Goal: Communication & Community: Participate in discussion

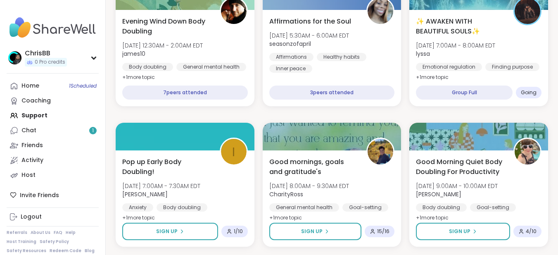
click at [460, 41] on div "✨ AWAKEN WITH BEAUTIFUL SOULS✨ [DATE] 7:00AM - 8:00AM EDT lyssa Emotional regul…" at bounding box center [479, 50] width 126 height 66
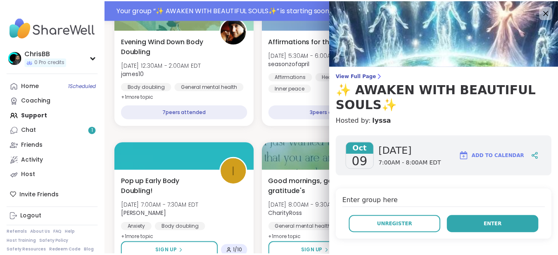
scroll to position [144, 0]
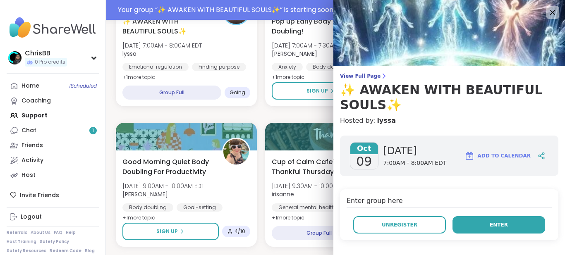
click at [489, 222] on span "Enter" at bounding box center [498, 224] width 18 height 7
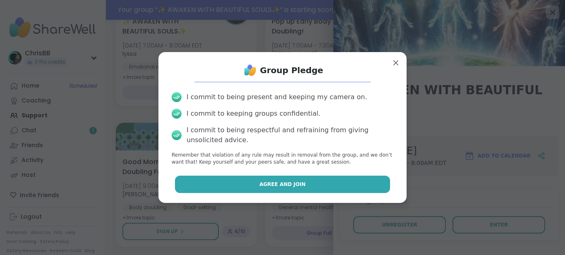
click at [296, 185] on button "Agree and Join" at bounding box center [282, 184] width 215 height 17
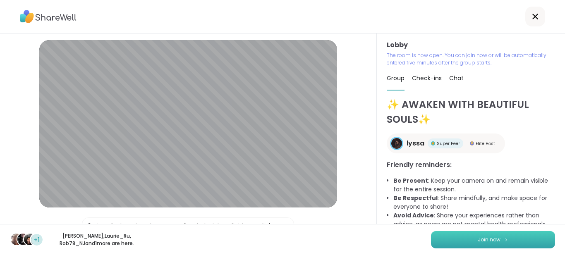
click at [485, 238] on span "Join now" at bounding box center [488, 239] width 23 height 7
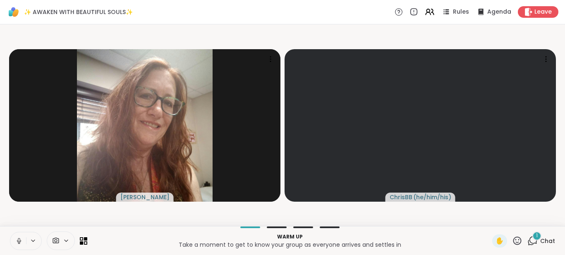
click at [18, 239] on icon at bounding box center [19, 240] width 2 height 4
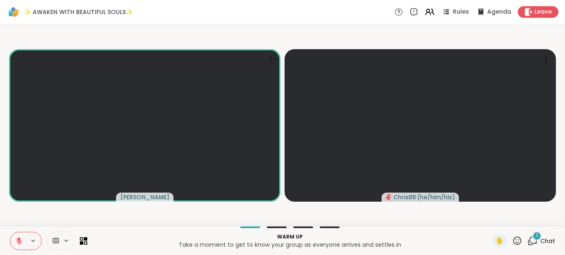
click at [18, 239] on icon at bounding box center [19, 238] width 2 height 3
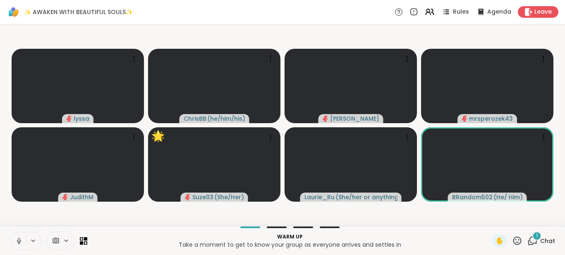
click at [534, 238] on div "1" at bounding box center [536, 236] width 9 height 9
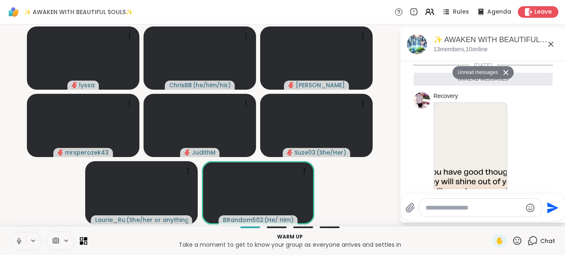
scroll to position [130, 0]
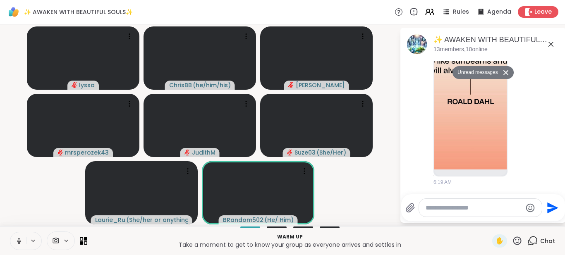
click at [467, 72] on button "Unread messages" at bounding box center [476, 72] width 48 height 13
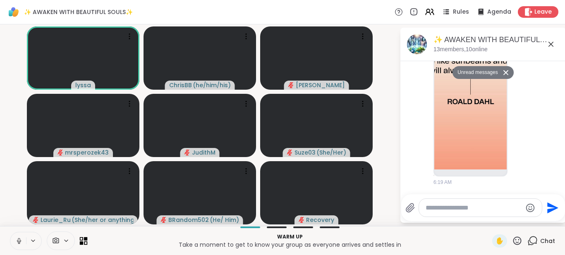
click at [86, 239] on icon at bounding box center [86, 239] width 4 height 4
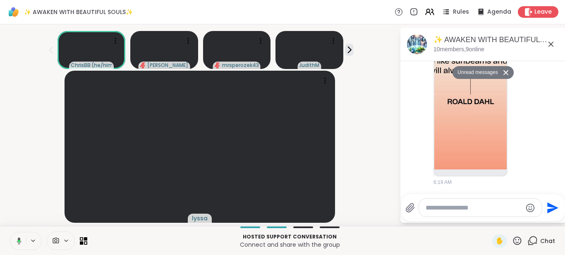
click at [17, 242] on icon at bounding box center [17, 240] width 7 height 7
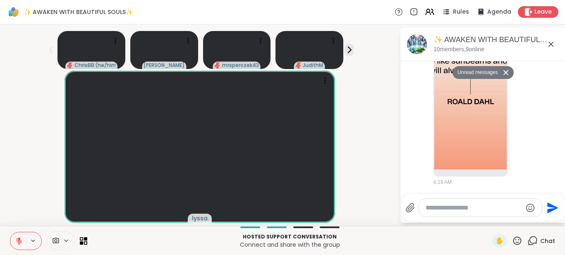
scroll to position [0, 0]
click at [348, 48] on icon at bounding box center [349, 49] width 9 height 9
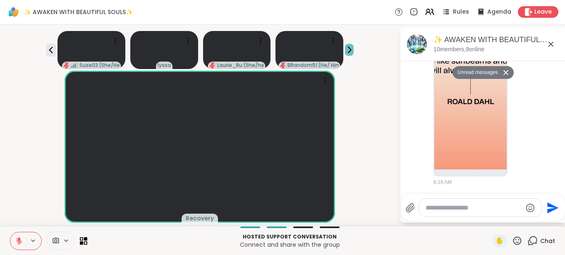
click at [348, 48] on icon at bounding box center [349, 49] width 9 height 9
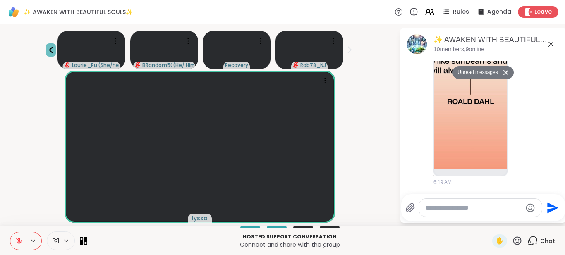
click at [47, 52] on icon at bounding box center [51, 50] width 10 height 10
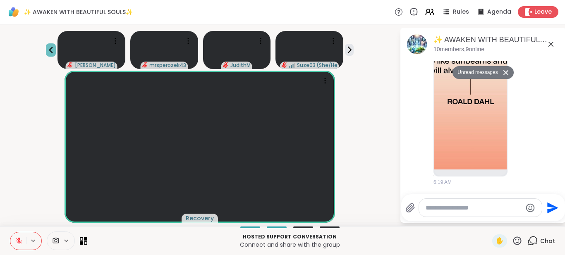
click at [47, 52] on icon at bounding box center [51, 50] width 10 height 10
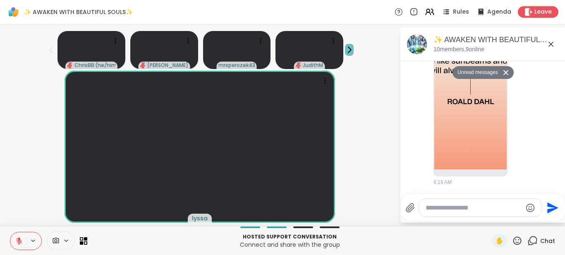
click at [351, 50] on icon at bounding box center [349, 50] width 3 height 6
click at [453, 12] on span "Rules" at bounding box center [461, 12] width 17 height 9
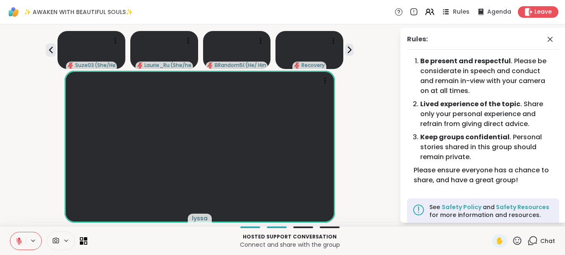
click at [444, 12] on icon at bounding box center [446, 11] width 4 height 1
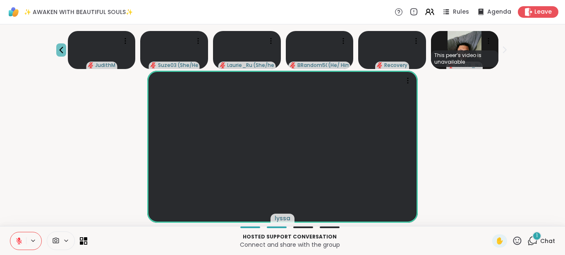
click at [60, 51] on icon at bounding box center [61, 50] width 10 height 10
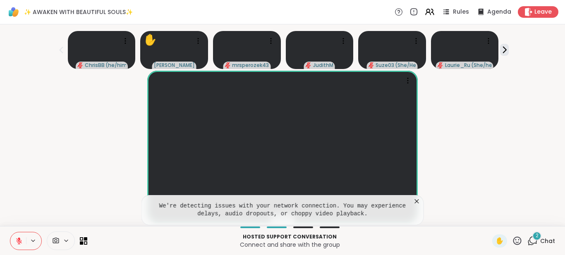
click at [512, 240] on icon at bounding box center [517, 241] width 10 height 10
click at [447, 241] on p "Connect and share with the group" at bounding box center [289, 245] width 395 height 8
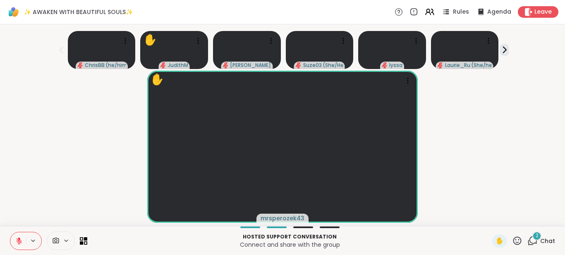
click at [529, 241] on icon at bounding box center [532, 241] width 10 height 10
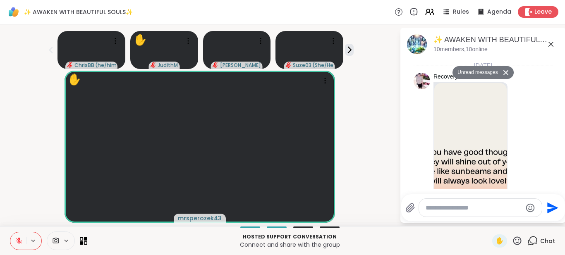
scroll to position [329, 0]
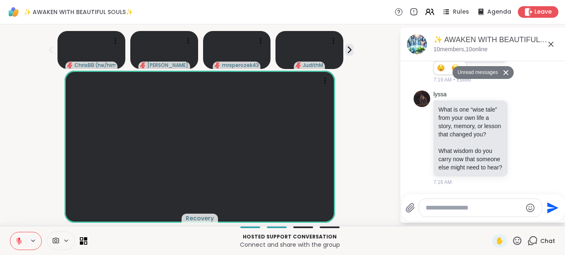
click at [472, 73] on button "Unread messages" at bounding box center [476, 72] width 48 height 13
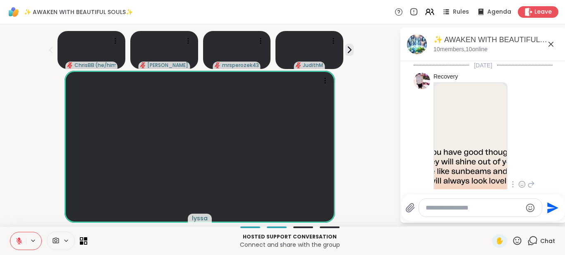
scroll to position [83, 0]
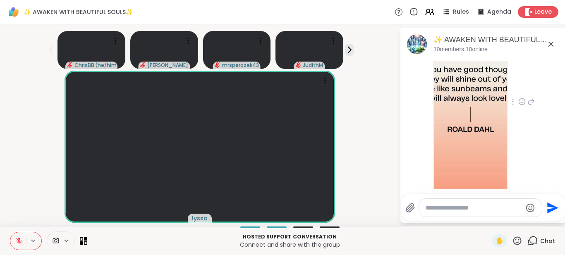
click at [473, 99] on img at bounding box center [470, 98] width 72 height 197
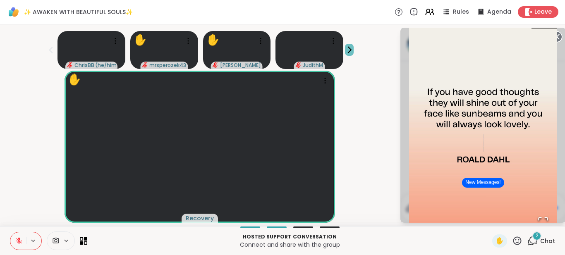
click at [350, 52] on icon at bounding box center [349, 49] width 9 height 9
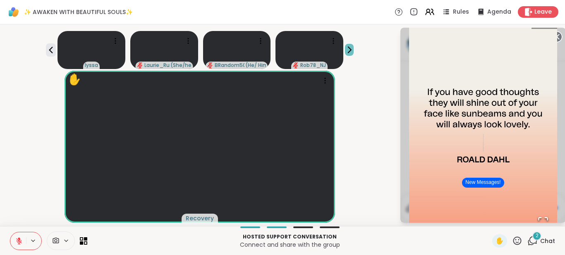
click at [350, 52] on icon at bounding box center [349, 49] width 9 height 9
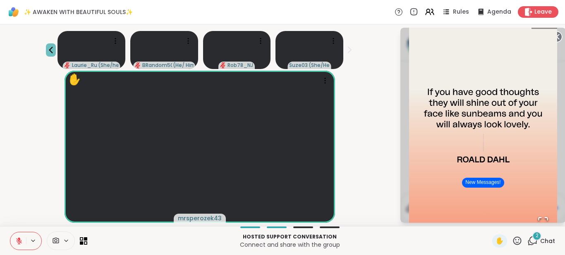
click at [49, 52] on icon at bounding box center [51, 50] width 10 height 10
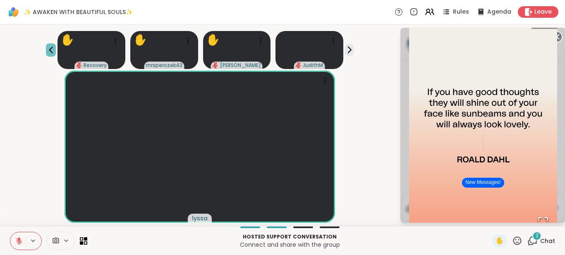
click at [49, 52] on icon at bounding box center [51, 50] width 10 height 10
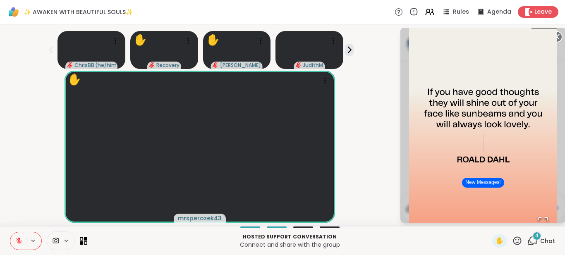
click at [535, 238] on span "4" at bounding box center [536, 235] width 3 height 7
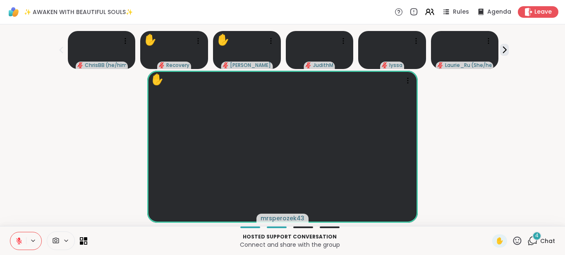
click at [529, 243] on icon at bounding box center [533, 239] width 8 height 7
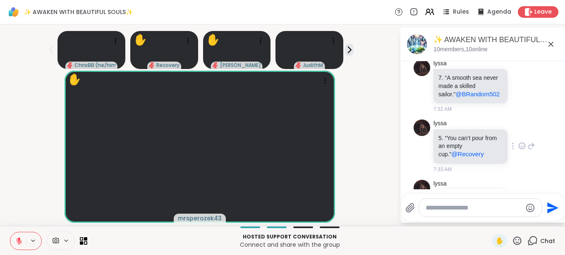
scroll to position [562, 0]
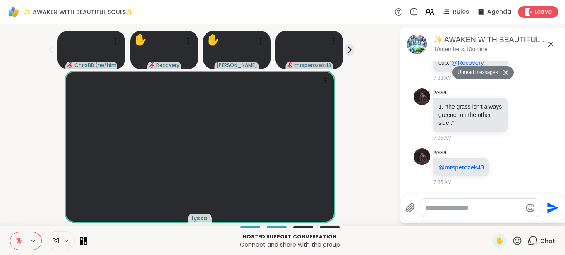
click at [485, 208] on textarea "Type your message" at bounding box center [473, 208] width 96 height 8
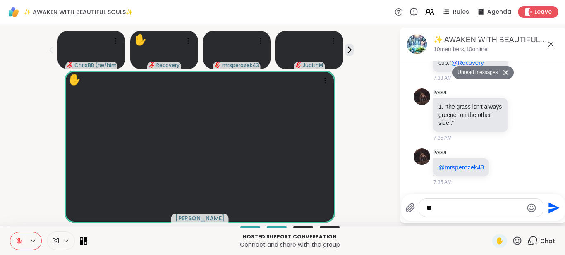
type textarea "***"
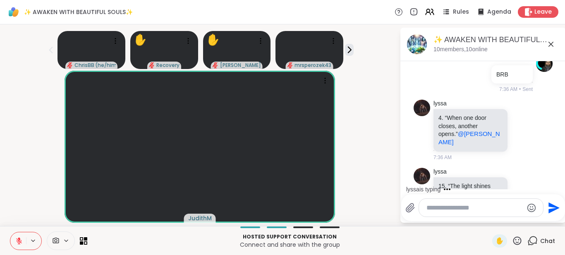
scroll to position [706, 0]
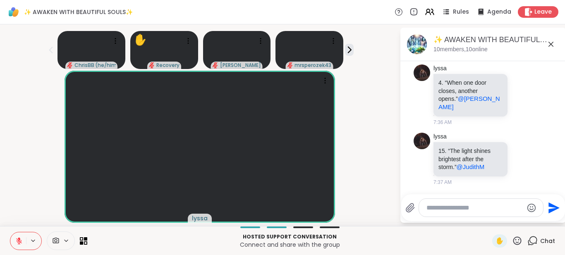
click at [18, 239] on icon at bounding box center [19, 238] width 2 height 3
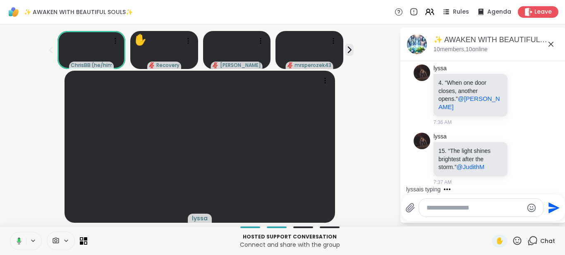
scroll to position [766, 0]
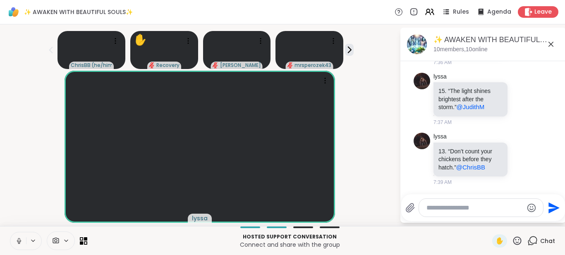
click at [18, 241] on icon at bounding box center [19, 240] width 2 height 4
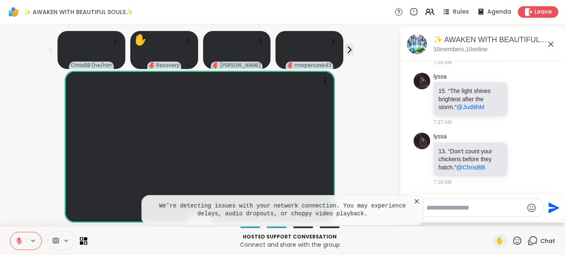
click at [415, 200] on icon at bounding box center [417, 201] width 4 height 4
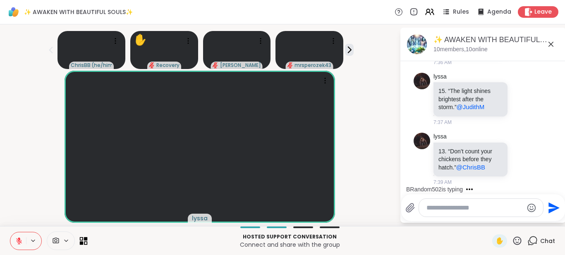
click at [81, 243] on icon at bounding box center [82, 243] width 4 height 4
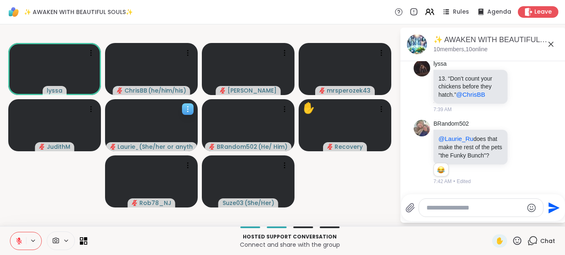
scroll to position [847, 0]
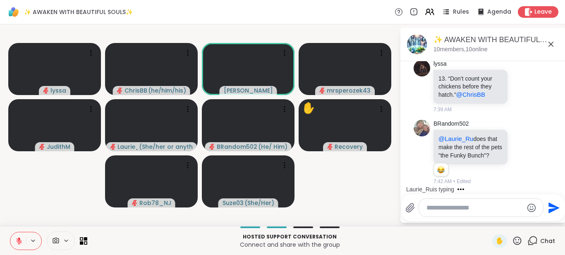
click at [65, 241] on icon at bounding box center [66, 240] width 7 height 7
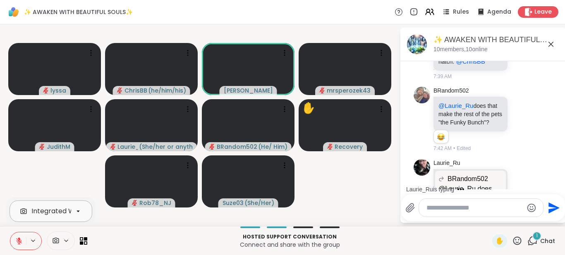
scroll to position [956, 0]
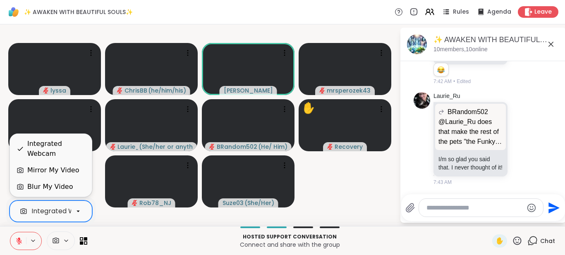
click at [78, 211] on icon at bounding box center [77, 212] width 3 height 2
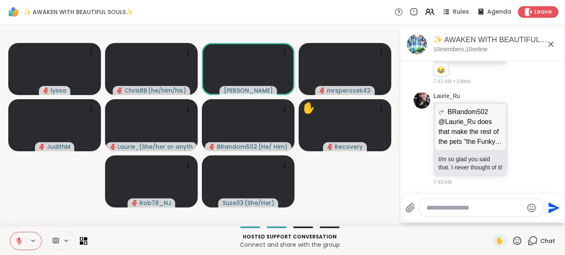
click at [119, 217] on video-player-container "[PERSON_NAME] ( he/him/his ) [PERSON_NAME] mrsperozek43 [PERSON_NAME] ( She/her…" at bounding box center [199, 125] width 389 height 195
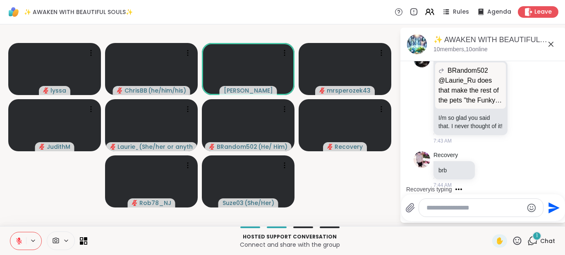
scroll to position [1000, 0]
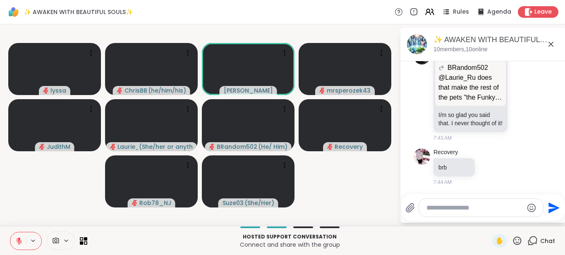
click at [513, 242] on icon at bounding box center [517, 240] width 8 height 8
click at [446, 242] on p "Connect and share with the group" at bounding box center [289, 245] width 395 height 8
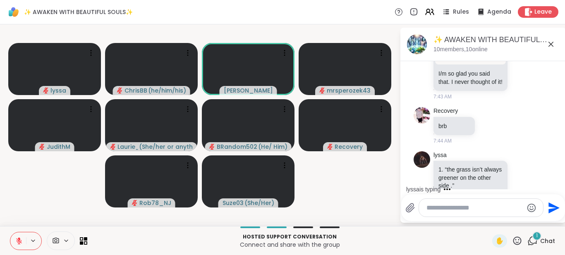
scroll to position [1368, 0]
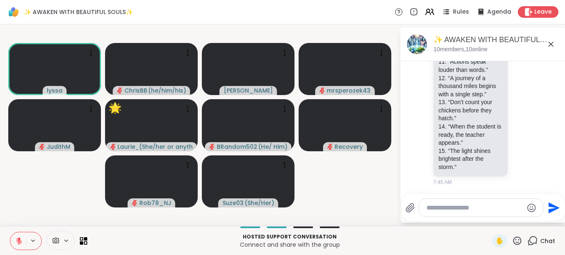
click at [512, 241] on icon at bounding box center [517, 241] width 10 height 10
click at [489, 216] on div "❤️" at bounding box center [492, 218] width 15 height 13
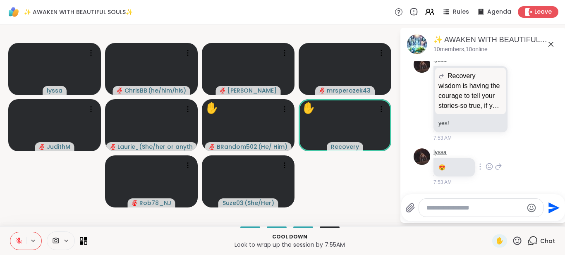
scroll to position [2007, 0]
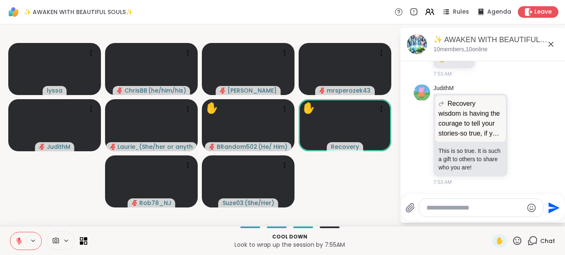
click at [458, 208] on textarea "Type your message" at bounding box center [474, 208] width 96 height 8
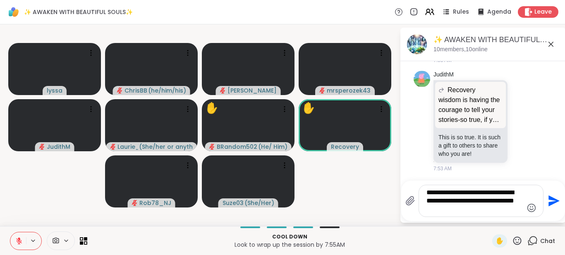
type textarea "**********"
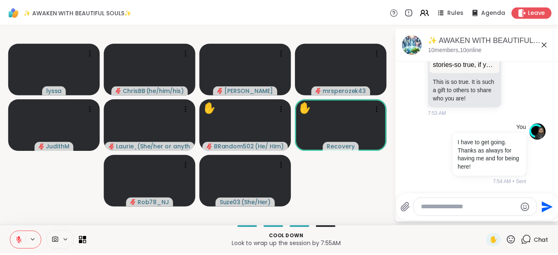
scroll to position [2076, 0]
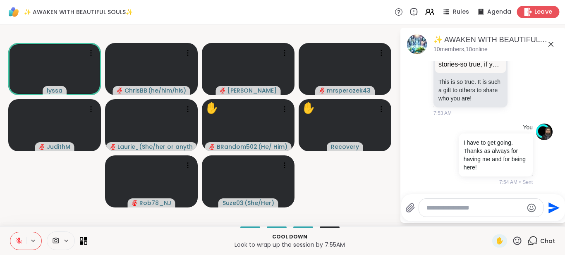
click at [535, 12] on span "Leave" at bounding box center [543, 12] width 18 height 9
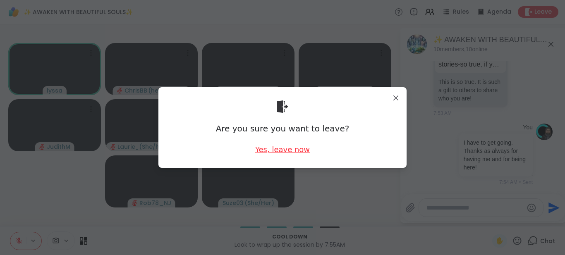
click at [283, 151] on div "Yes, leave now" at bounding box center [282, 149] width 55 height 10
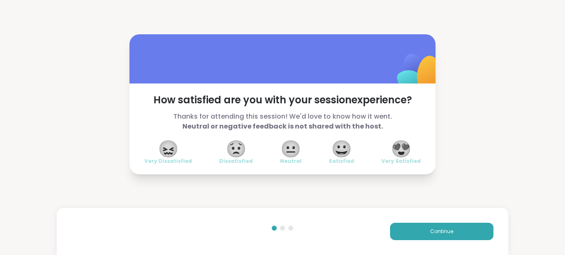
click at [391, 141] on span "😍" at bounding box center [401, 148] width 21 height 15
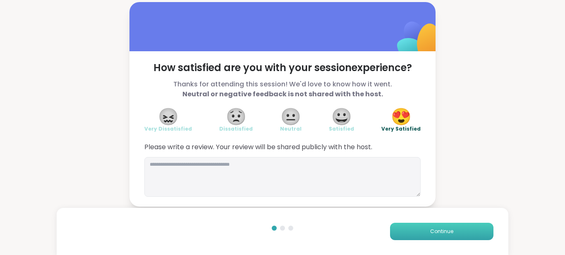
click at [444, 231] on span "Continue" at bounding box center [441, 231] width 23 height 7
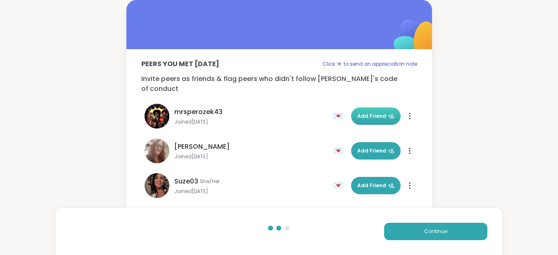
click at [363, 112] on span "Add Friend" at bounding box center [376, 115] width 37 height 7
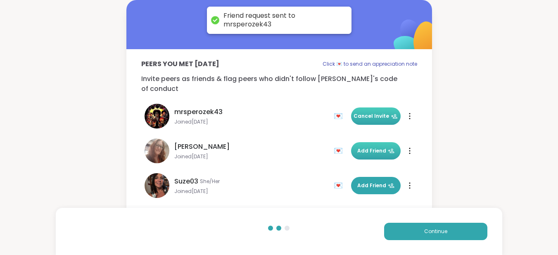
click at [370, 147] on span "Add Friend" at bounding box center [376, 150] width 37 height 7
click at [368, 182] on span "Add Friend" at bounding box center [376, 185] width 37 height 7
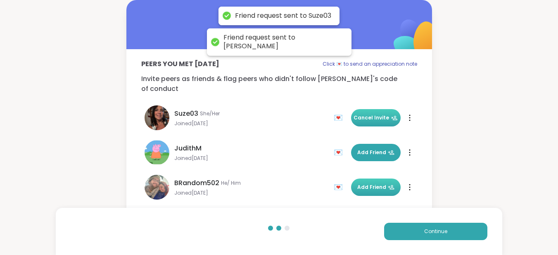
scroll to position [83, 0]
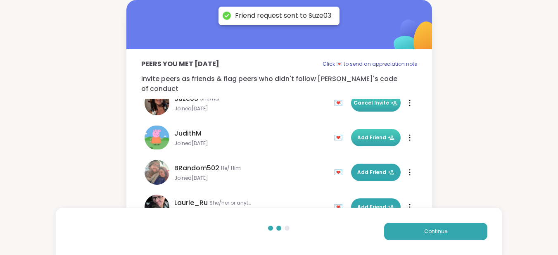
click at [364, 134] on span "Add Friend" at bounding box center [376, 137] width 37 height 7
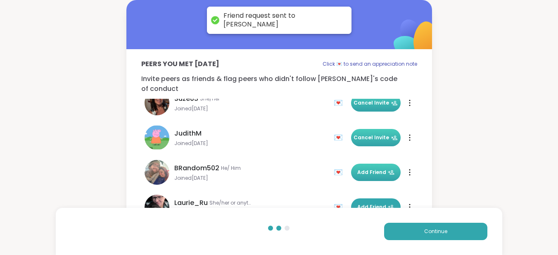
click at [368, 169] on span "Add Friend" at bounding box center [376, 172] width 37 height 7
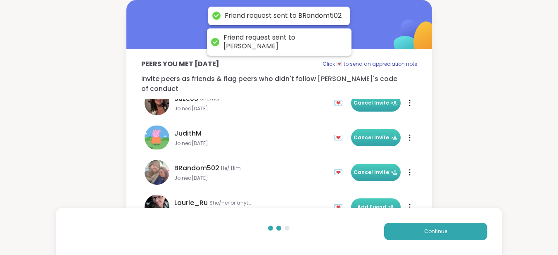
click at [375, 203] on span "Add Friend" at bounding box center [376, 206] width 37 height 7
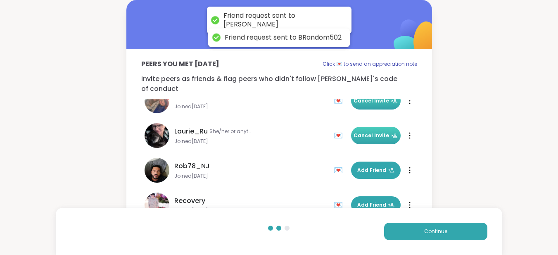
scroll to position [164, 0]
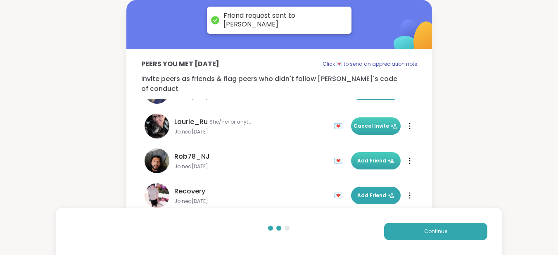
click at [369, 157] on span "Add Friend" at bounding box center [376, 160] width 37 height 7
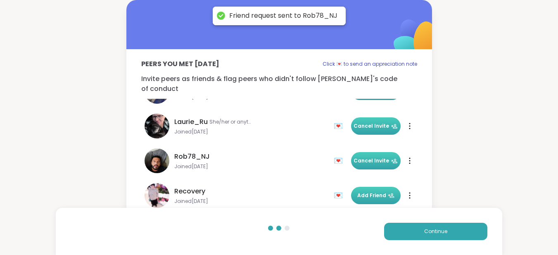
click at [370, 192] on span "Add Friend" at bounding box center [376, 195] width 37 height 7
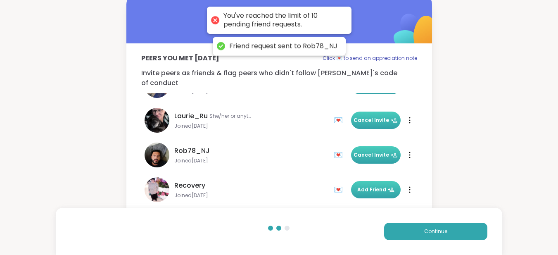
scroll to position [45, 0]
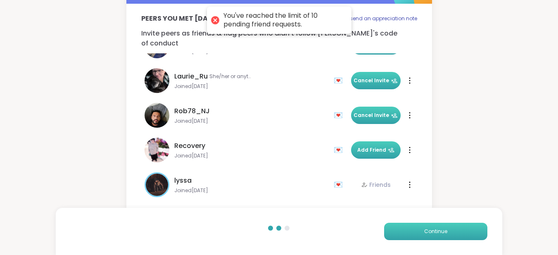
click at [439, 231] on span "Continue" at bounding box center [436, 231] width 23 height 7
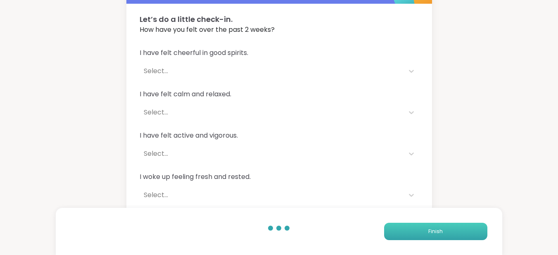
click at [432, 232] on span "Finish" at bounding box center [436, 231] width 14 height 7
